Goal: Check status: Check status

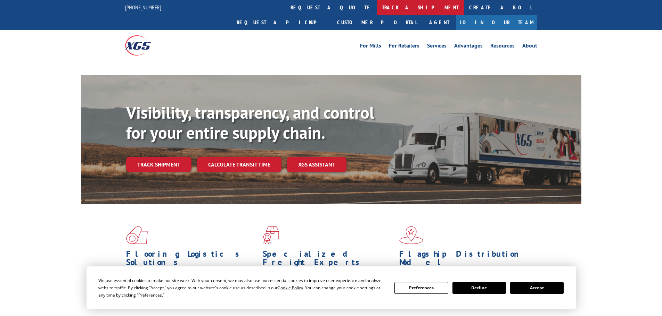
click at [377, 7] on link "track a shipment" at bounding box center [420, 7] width 87 height 15
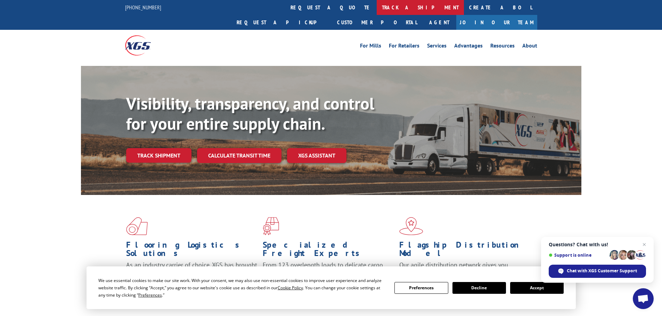
click at [377, 4] on link "track a shipment" at bounding box center [420, 7] width 87 height 15
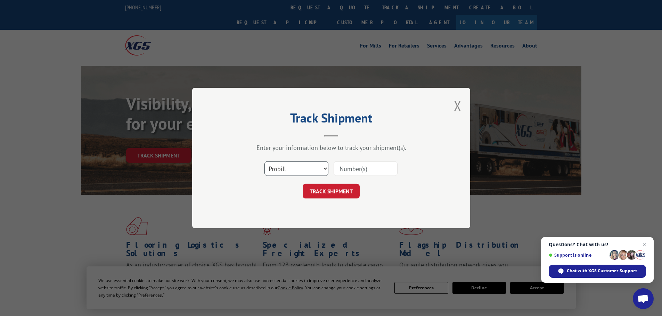
click at [288, 165] on select "Select category... Probill BOL PO" at bounding box center [296, 169] width 64 height 15
select select "po"
click at [264, 162] on select "Select category... Probill BOL PO" at bounding box center [296, 169] width 64 height 15
click at [366, 167] on input at bounding box center [366, 169] width 64 height 15
paste input "15519335"
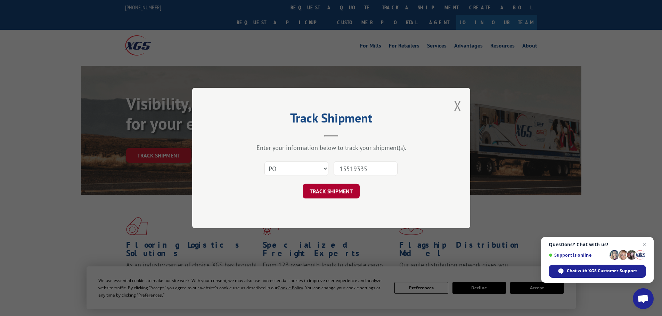
type input "15519335"
click at [346, 191] on button "TRACK SHIPMENT" at bounding box center [331, 191] width 57 height 15
